Goal: Information Seeking & Learning: Stay updated

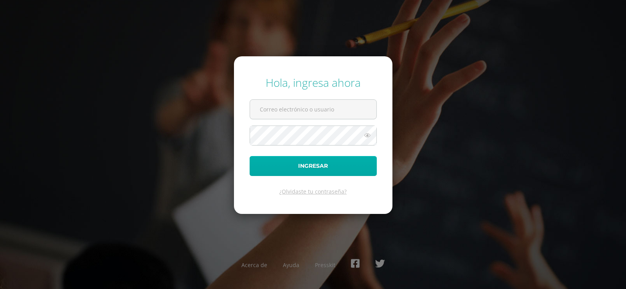
type input "r470@bilinguesanjuan.edu.gt"
click at [320, 174] on button "Ingresar" at bounding box center [313, 166] width 127 height 20
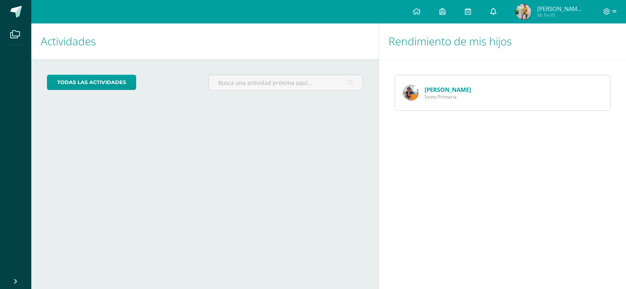
click at [500, 16] on link at bounding box center [493, 11] width 25 height 23
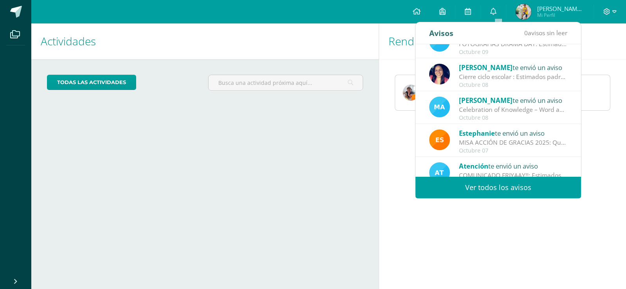
scroll to position [130, 0]
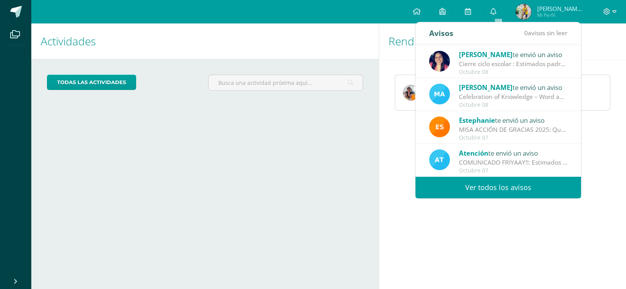
click at [501, 187] on link "Ver todos los avisos" at bounding box center [497, 188] width 165 height 22
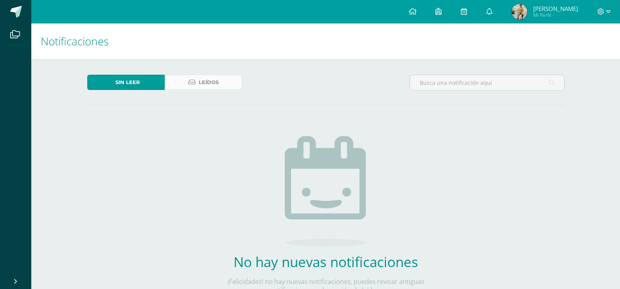
click at [219, 83] on link "Leídos" at bounding box center [203, 82] width 77 height 15
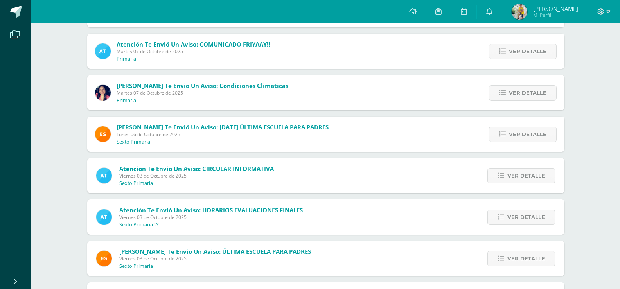
scroll to position [391, 0]
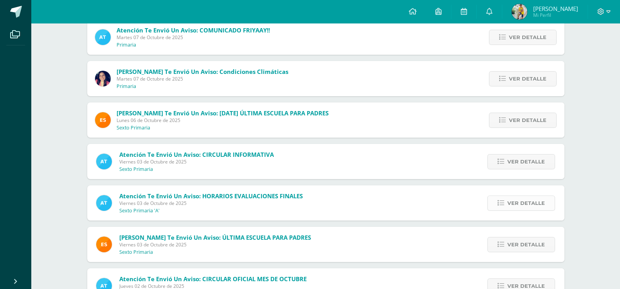
click at [520, 201] on span "Ver detalle" at bounding box center [526, 203] width 38 height 14
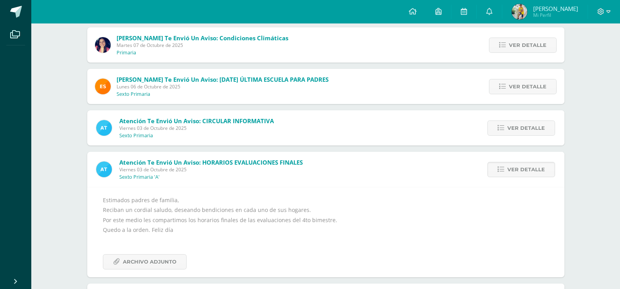
scroll to position [469, 0]
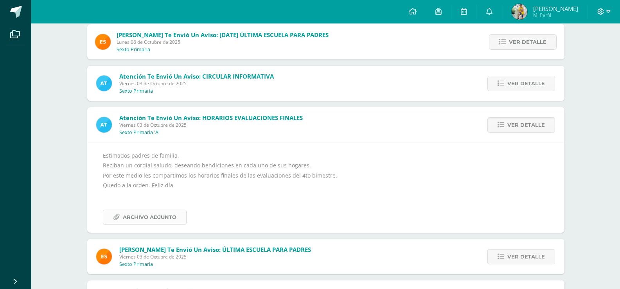
click at [142, 216] on span "Archivo Adjunto" at bounding box center [150, 217] width 54 height 14
click at [610, 15] on icon at bounding box center [608, 11] width 4 height 7
click at [566, 51] on link "Cerrar sesión" at bounding box center [580, 53] width 62 height 11
